Goal: Find specific page/section: Find specific page/section

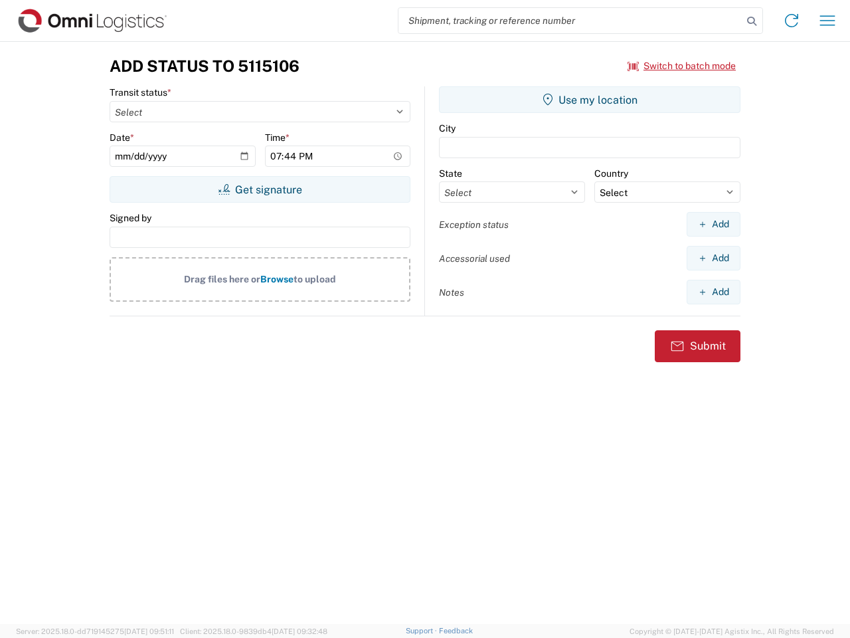
click at [571, 21] on input "search" at bounding box center [571, 20] width 344 height 25
click at [752, 21] on icon at bounding box center [752, 21] width 19 height 19
click at [792, 21] on icon at bounding box center [791, 20] width 21 height 21
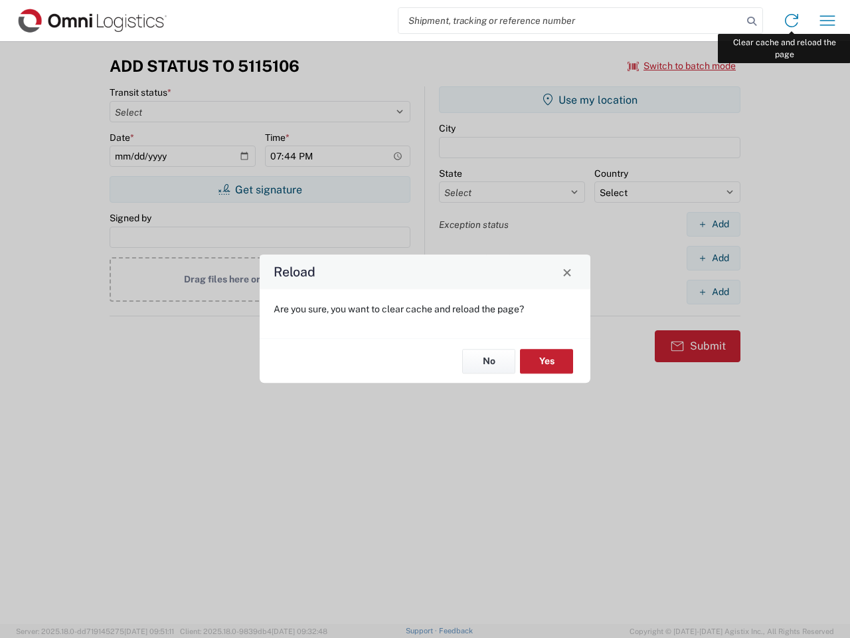
click at [828, 21] on div "Reload Are you sure, you want to clear cache and reload the page? No Yes" at bounding box center [425, 319] width 850 height 638
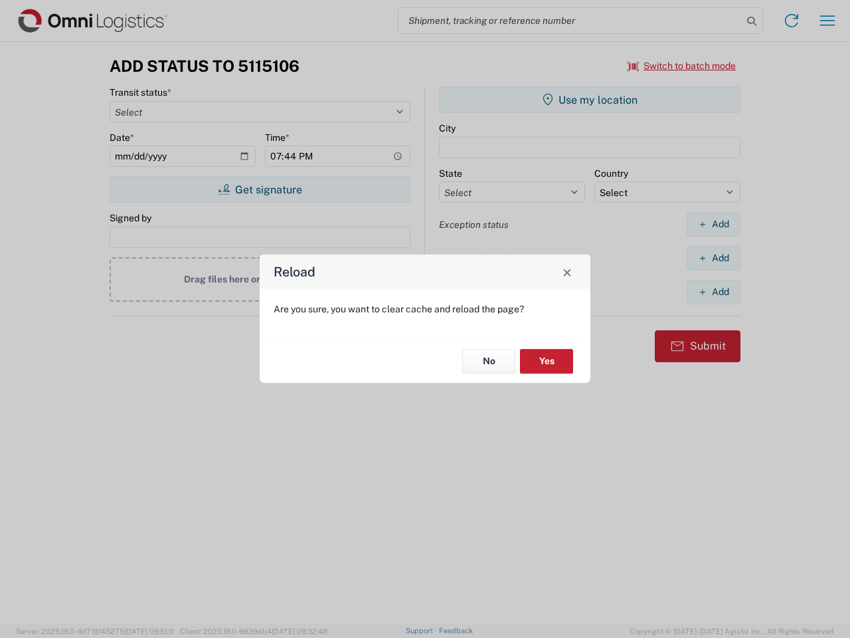
click at [682, 66] on div "Reload Are you sure, you want to clear cache and reload the page? No Yes" at bounding box center [425, 319] width 850 height 638
click at [260, 189] on div "Reload Are you sure, you want to clear cache and reload the page? No Yes" at bounding box center [425, 319] width 850 height 638
click at [590, 100] on div "Reload Are you sure, you want to clear cache and reload the page? No Yes" at bounding box center [425, 319] width 850 height 638
click at [713, 224] on div "Reload Are you sure, you want to clear cache and reload the page? No Yes" at bounding box center [425, 319] width 850 height 638
click at [713, 258] on div "Reload Are you sure, you want to clear cache and reload the page? No Yes" at bounding box center [425, 319] width 850 height 638
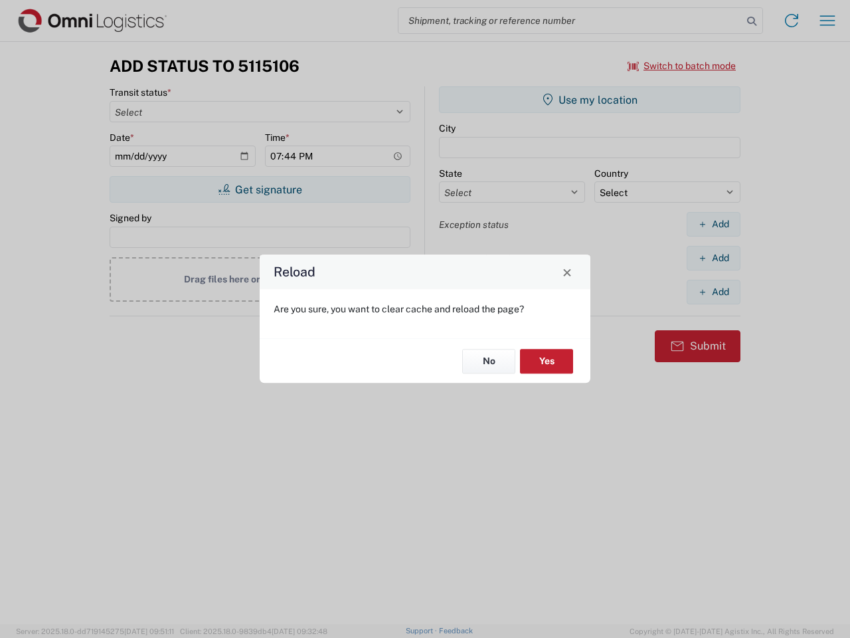
click at [713, 292] on div "Reload Are you sure, you want to clear cache and reload the page? No Yes" at bounding box center [425, 319] width 850 height 638
